Goal: Task Accomplishment & Management: Use online tool/utility

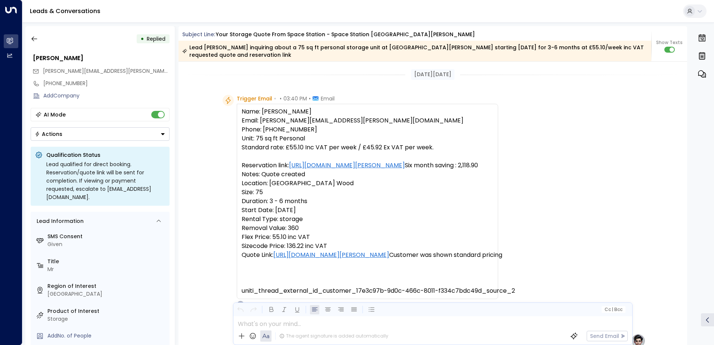
scroll to position [75, 0]
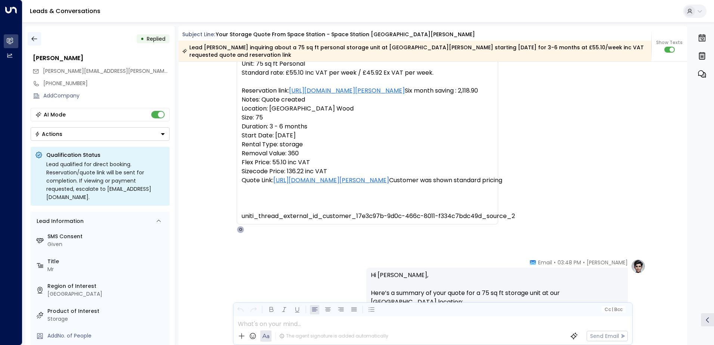
click at [33, 37] on icon "button" at bounding box center [34, 39] width 6 height 5
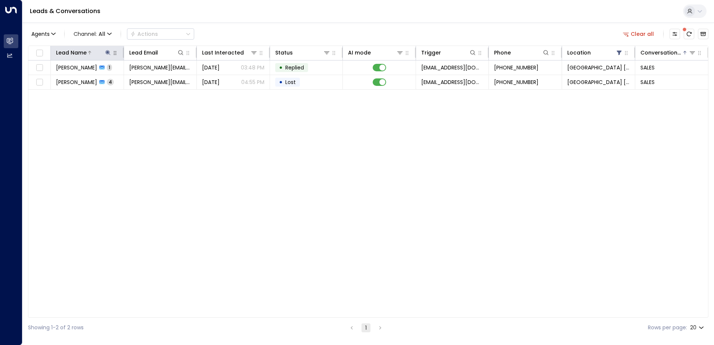
click at [108, 52] on icon at bounding box center [107, 52] width 5 height 5
click at [155, 80] on icon "button" at bounding box center [155, 80] width 6 height 6
click at [127, 79] on input "text" at bounding box center [107, 80] width 103 height 14
type input "******"
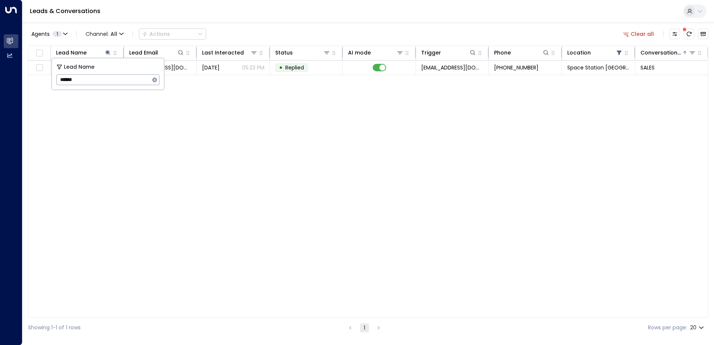
click at [278, 20] on div "Leads & Conversations" at bounding box center [367, 11] width 691 height 23
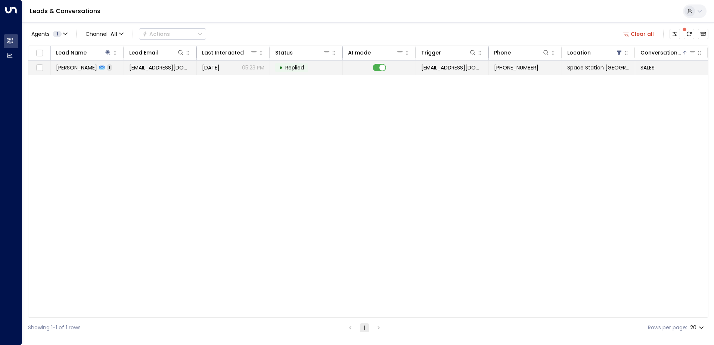
click at [250, 68] on p "05:23 PM" at bounding box center [253, 67] width 22 height 7
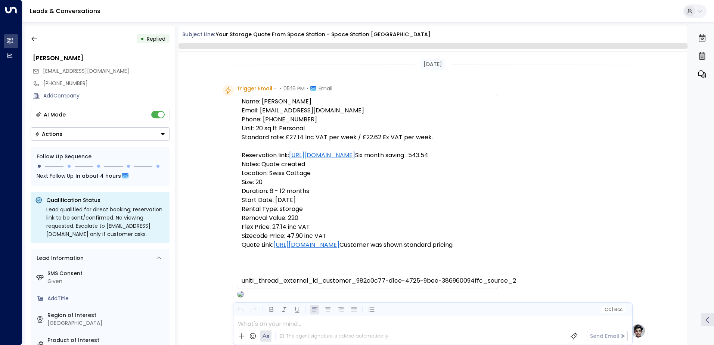
scroll to position [281, 0]
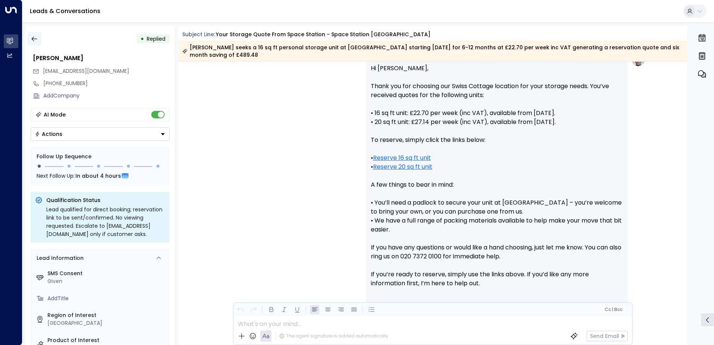
click at [35, 36] on icon "button" at bounding box center [34, 38] width 7 height 7
